Goal: Obtain resource: Obtain resource

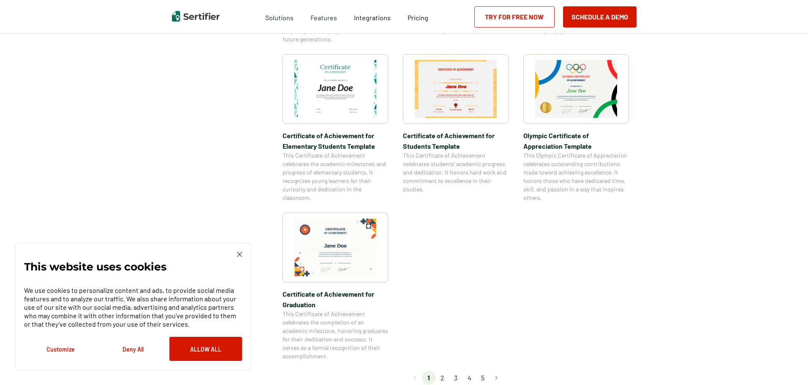
scroll to position [633, 0]
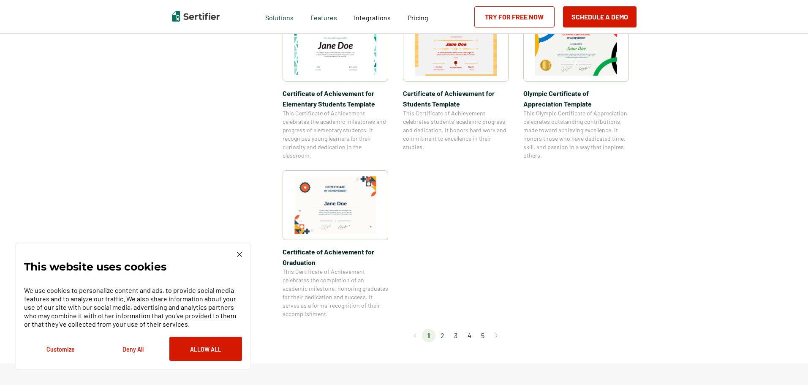
click at [446, 335] on li "2" at bounding box center [442, 336] width 14 height 14
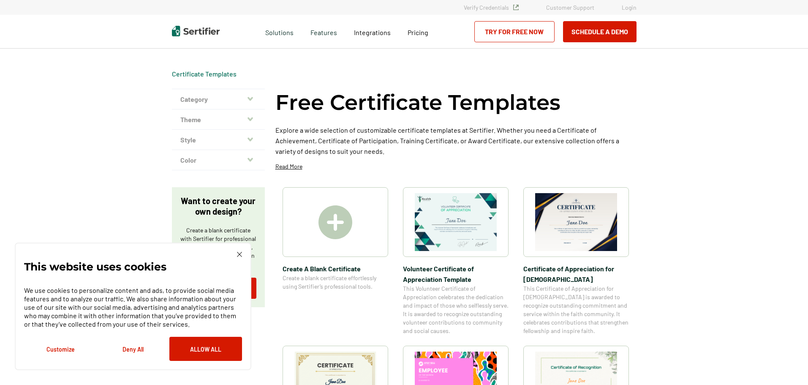
click at [588, 234] on img at bounding box center [576, 222] width 82 height 58
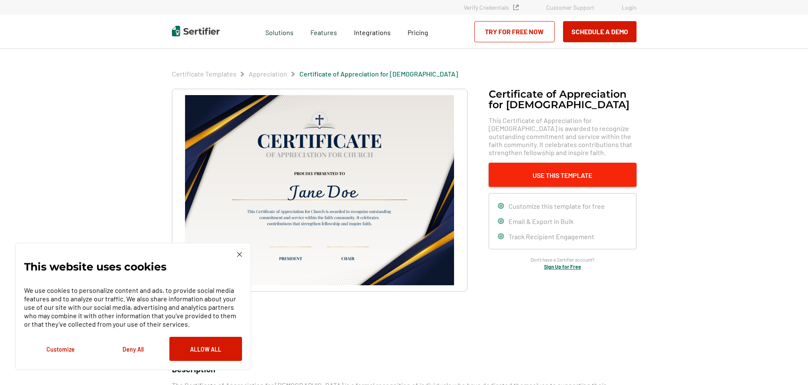
click at [554, 179] on button "Use This Template" at bounding box center [563, 175] width 148 height 24
